Goal: Information Seeking & Learning: Learn about a topic

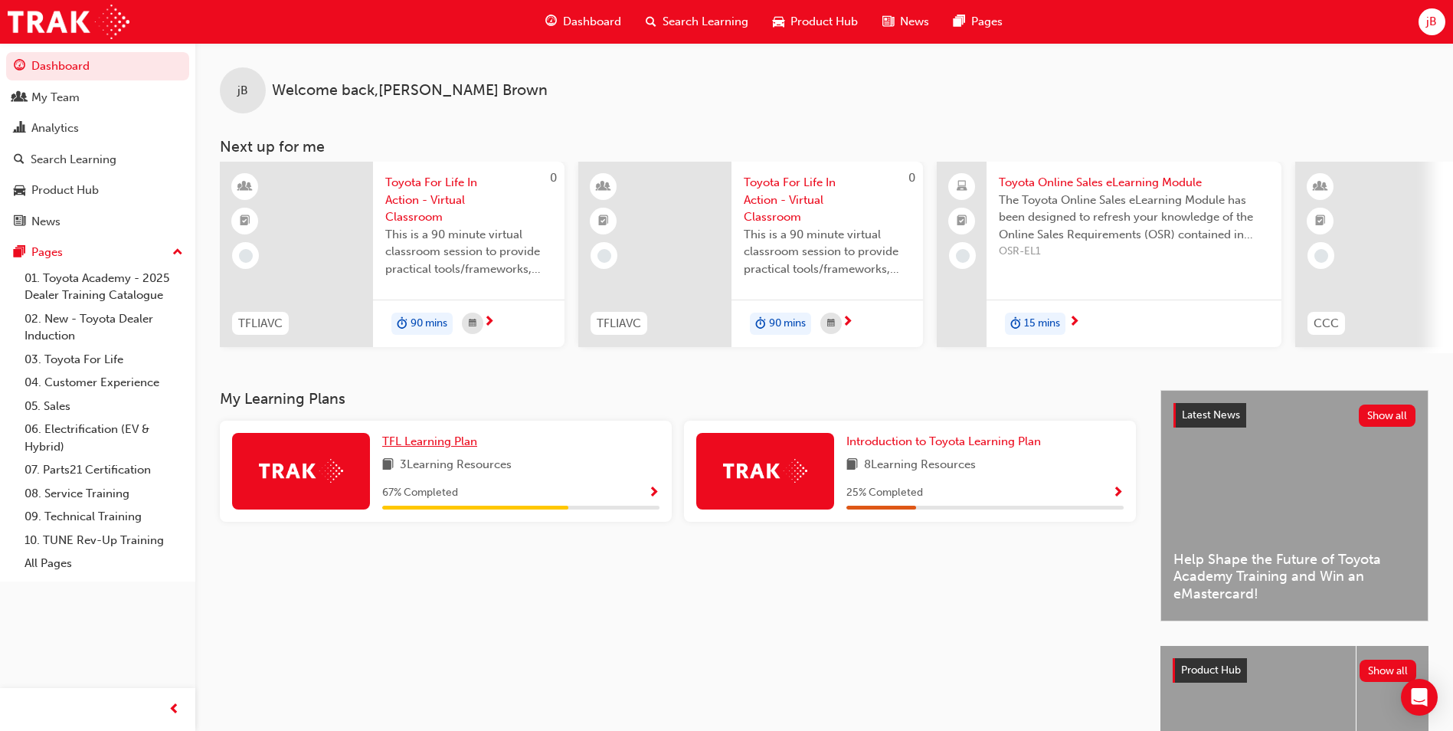
click at [445, 447] on span "TFL Learning Plan" at bounding box center [429, 441] width 95 height 14
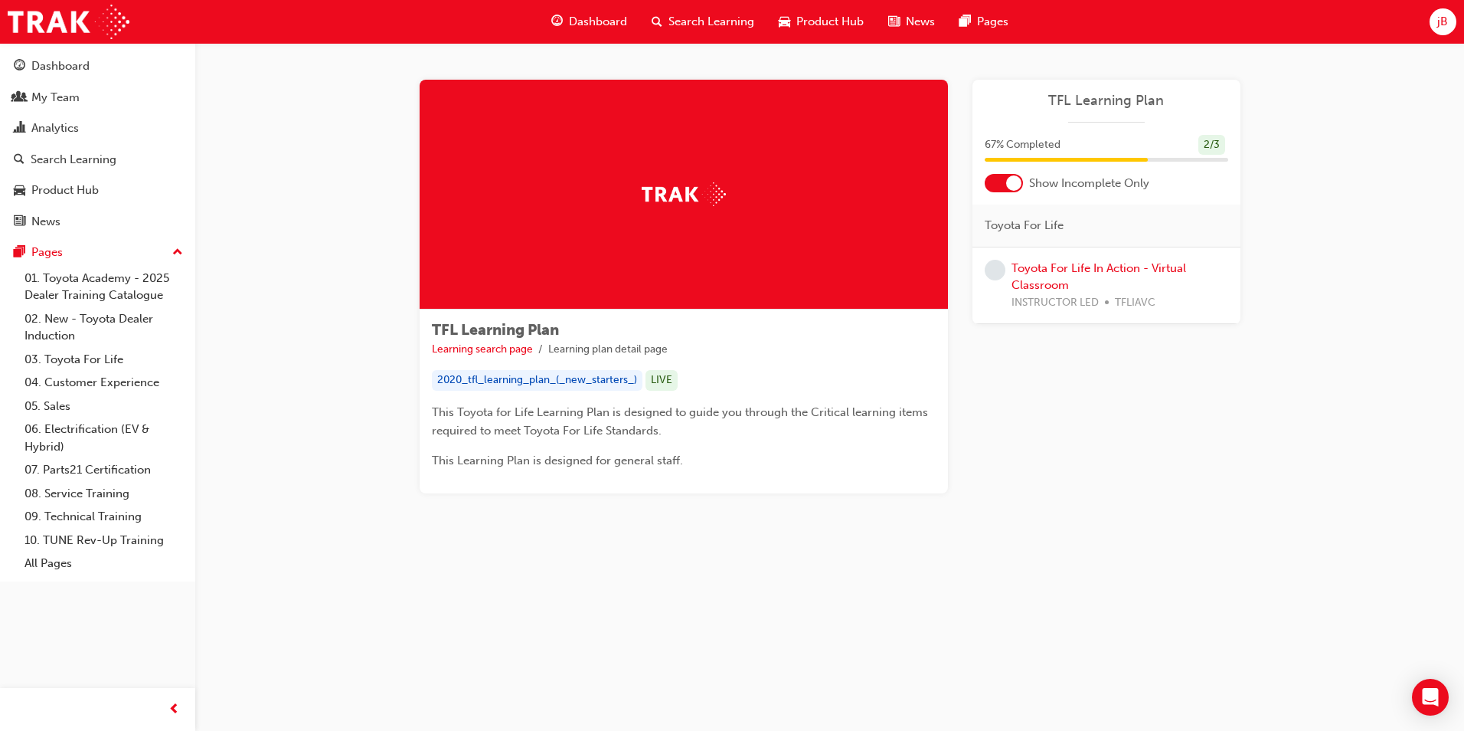
click at [1006, 185] on div at bounding box center [1013, 182] width 15 height 15
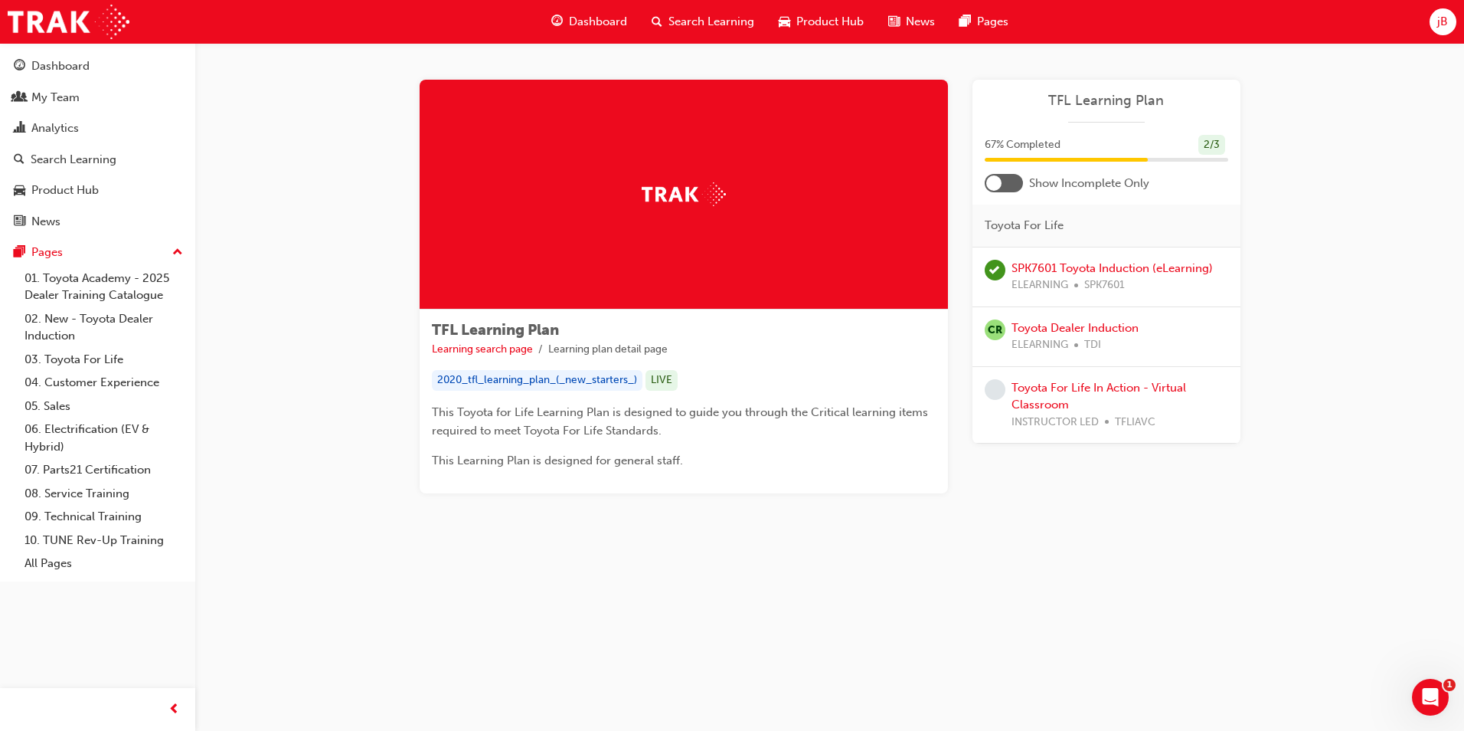
click at [666, 22] on div "Search Learning" at bounding box center [702, 21] width 127 height 31
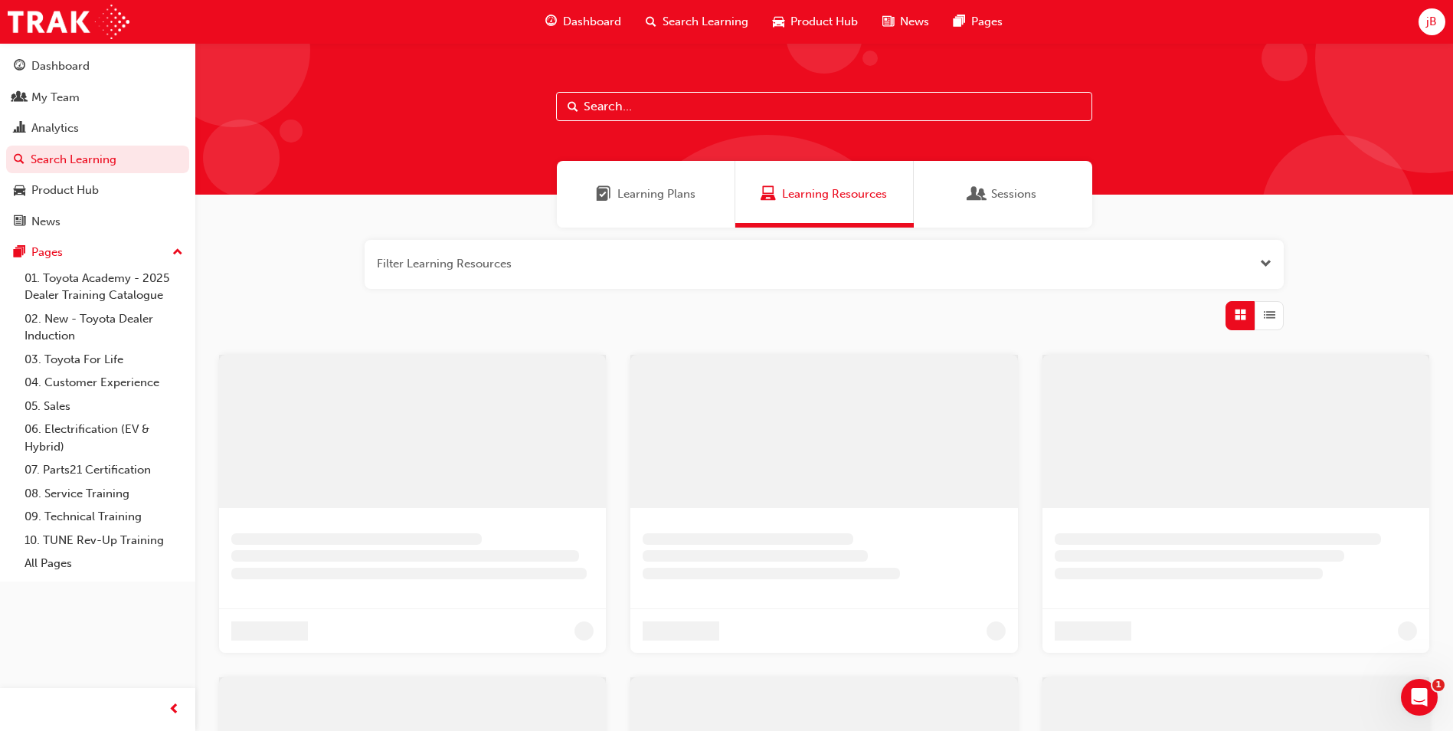
click at [604, 104] on input "text" at bounding box center [824, 106] width 536 height 29
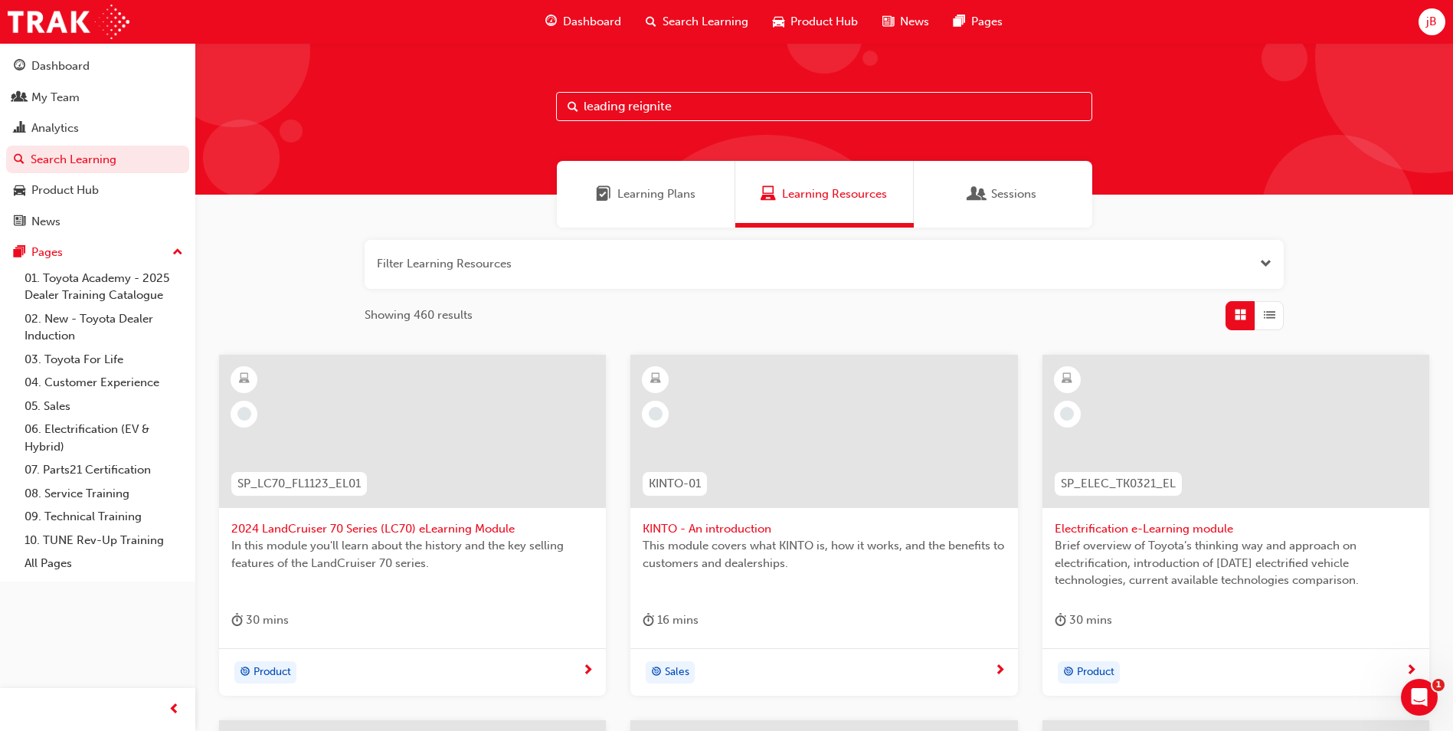
type input "leading reignite"
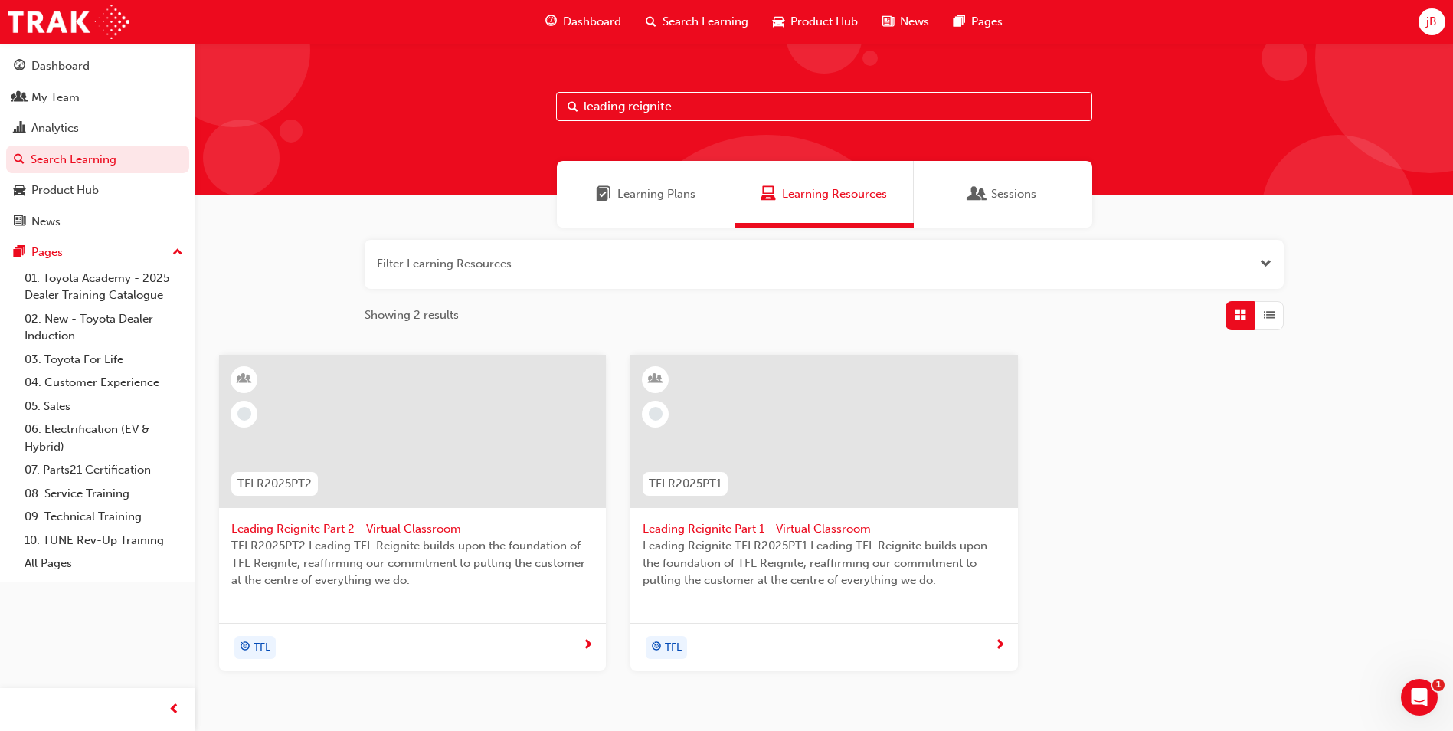
click at [725, 526] on span "Leading Reignite Part 1 - Virtual Classroom" at bounding box center [823, 529] width 362 height 18
click at [394, 535] on span "Leading Reignite Part 2 - Virtual Classroom" at bounding box center [412, 529] width 362 height 18
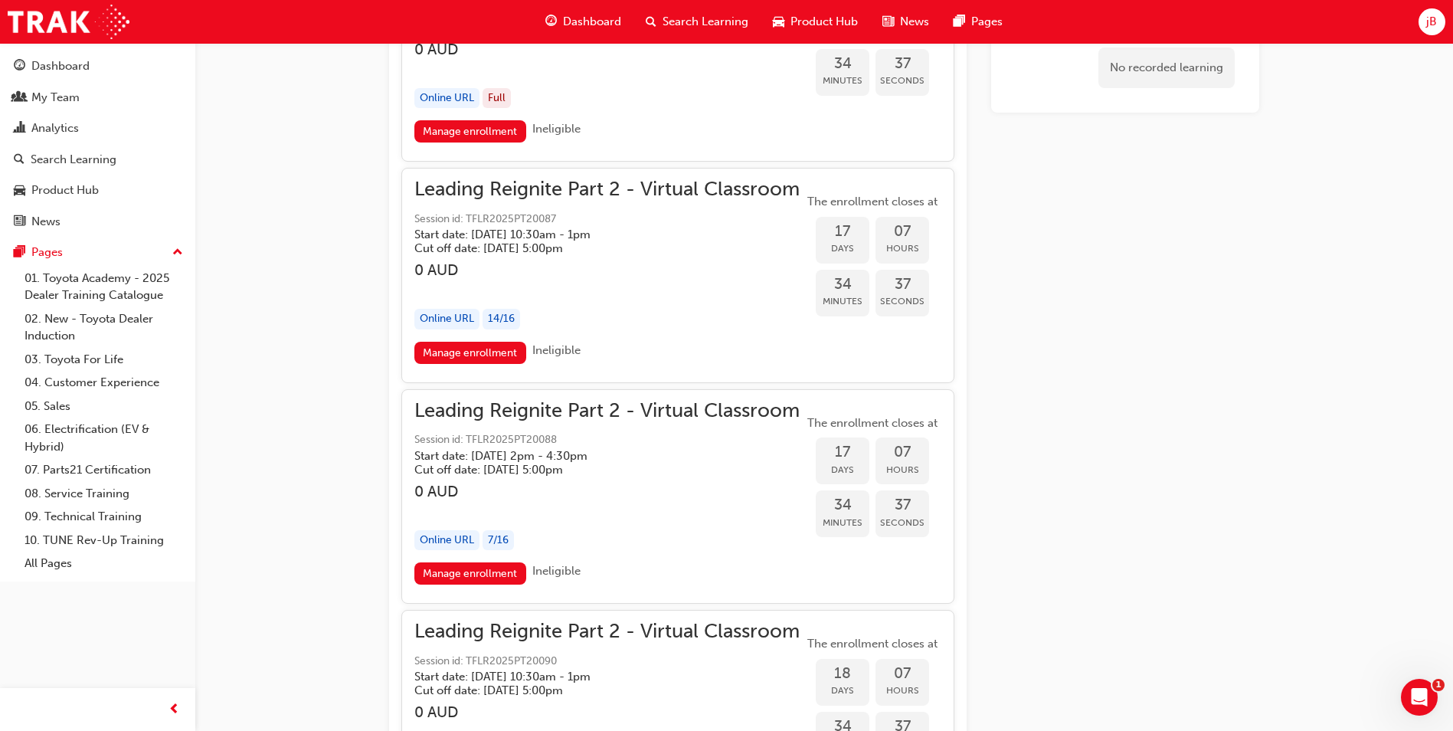
scroll to position [4144, 0]
